Goal: Book appointment/travel/reservation

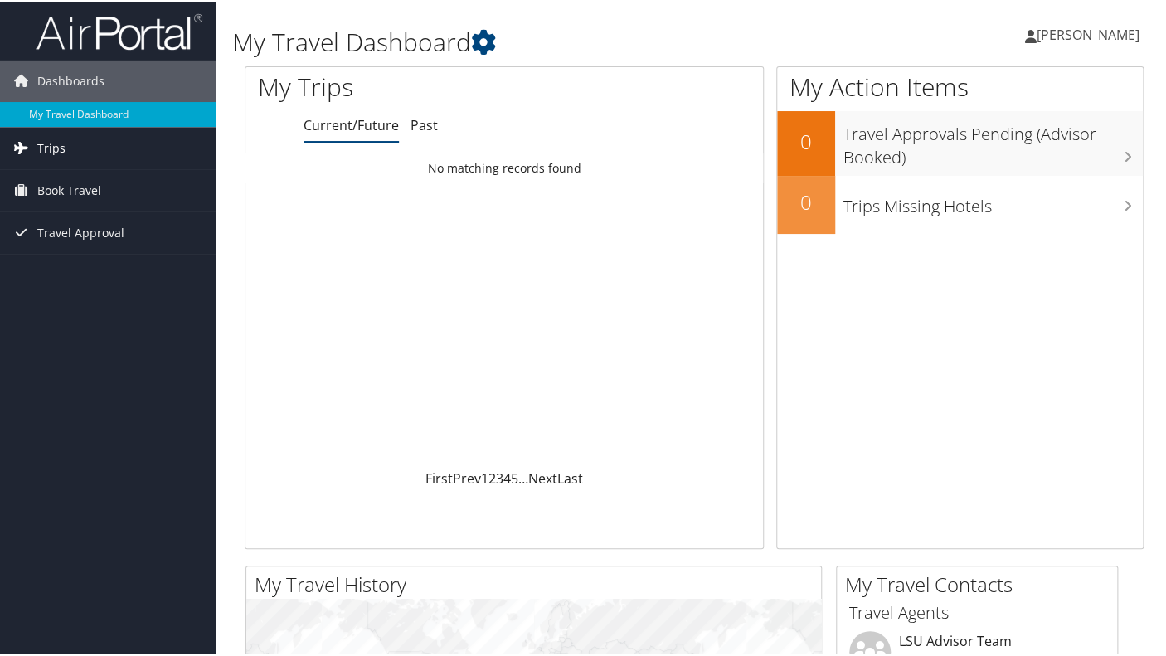
click at [46, 137] on span "Trips" at bounding box center [51, 146] width 28 height 41
click at [58, 265] on span "Book Travel" at bounding box center [69, 263] width 64 height 41
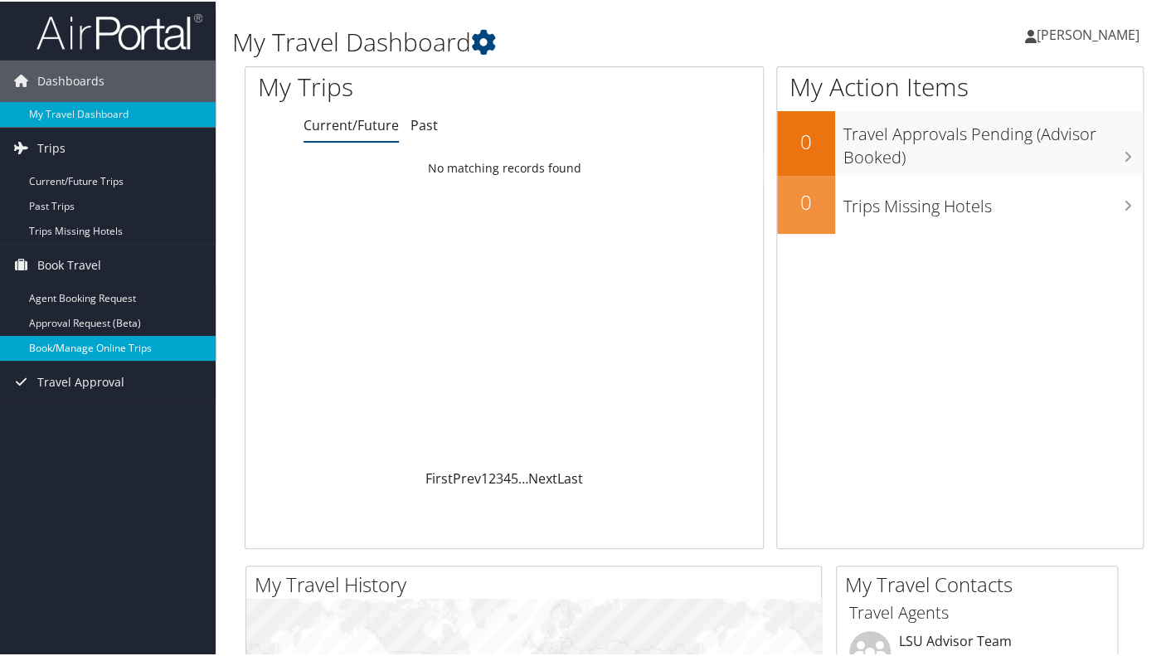
click at [76, 354] on link "Book/Manage Online Trips" at bounding box center [108, 346] width 216 height 25
